Goal: Information Seeking & Learning: Learn about a topic

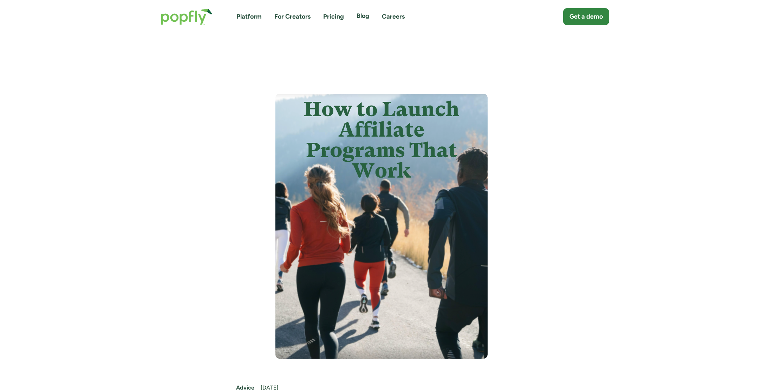
click at [360, 17] on link "Blog" at bounding box center [363, 16] width 13 height 9
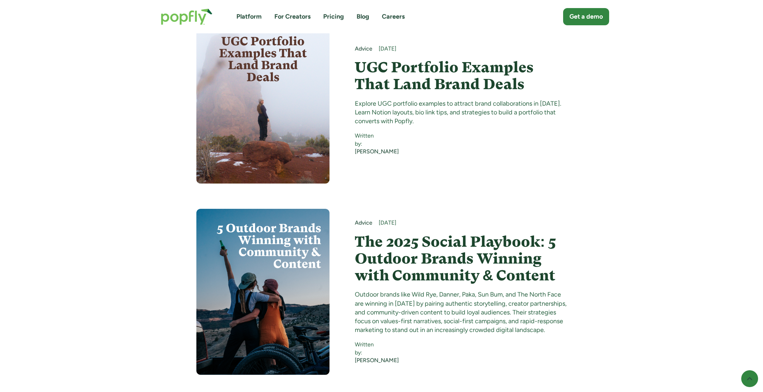
scroll to position [2023, 0]
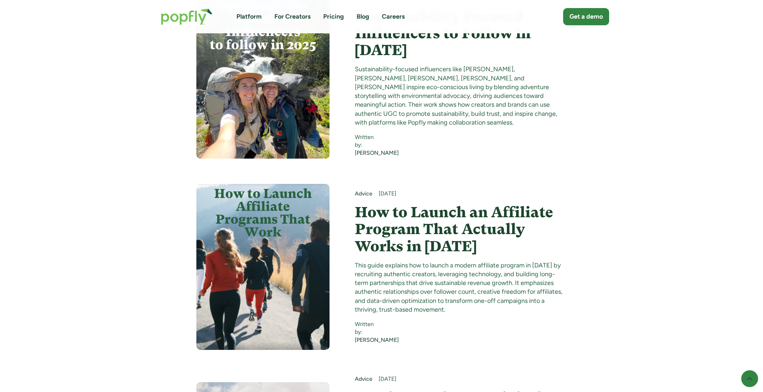
click at [405, 230] on h4 "How to Launch an Affiliate Program That Actually Works in [DATE]" at bounding box center [461, 229] width 212 height 51
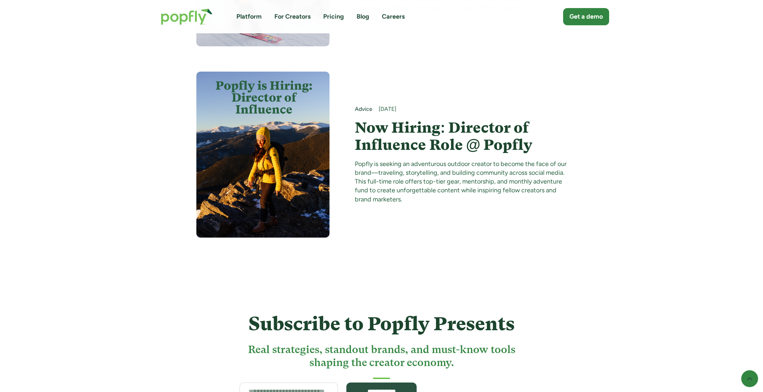
scroll to position [3030, 0]
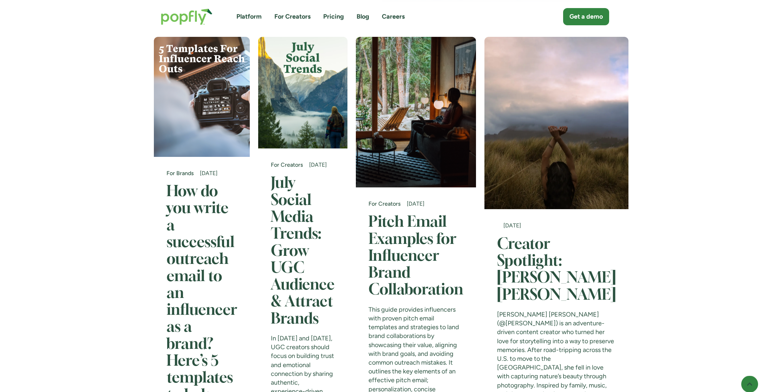
scroll to position [341, 0]
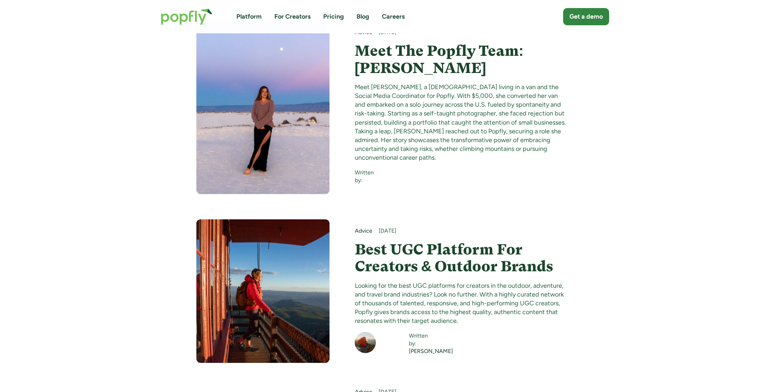
scroll to position [7662, 0]
click at [399, 241] on h4 "Best UGC Platform For Creators & Outdoor Brands" at bounding box center [461, 258] width 212 height 34
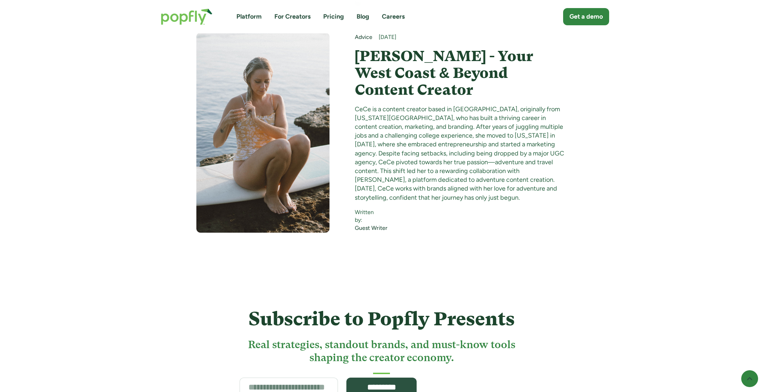
scroll to position [8826, 0]
